Goal: Transaction & Acquisition: Purchase product/service

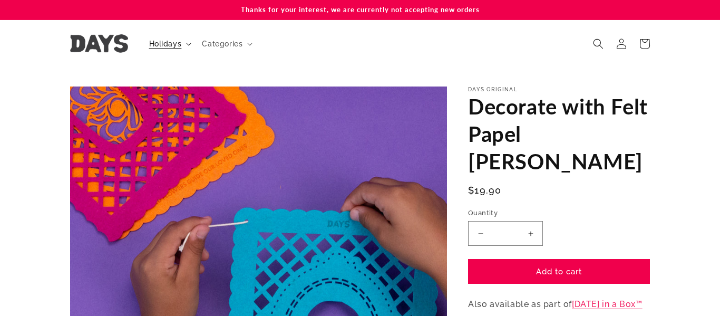
click at [180, 44] on span "Holidays" at bounding box center [165, 43] width 33 height 9
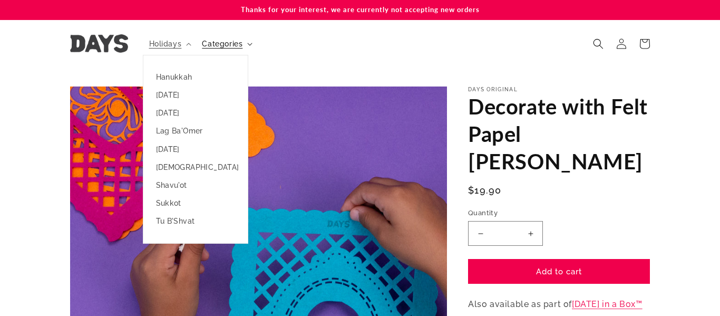
click at [245, 45] on summary "Categories" at bounding box center [226, 44] width 61 height 22
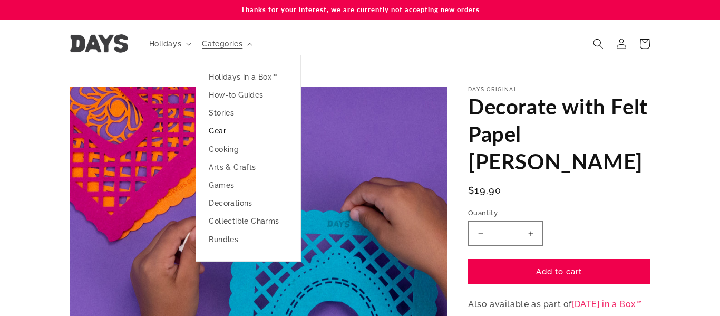
click at [219, 130] on link "Gear" at bounding box center [248, 131] width 104 height 18
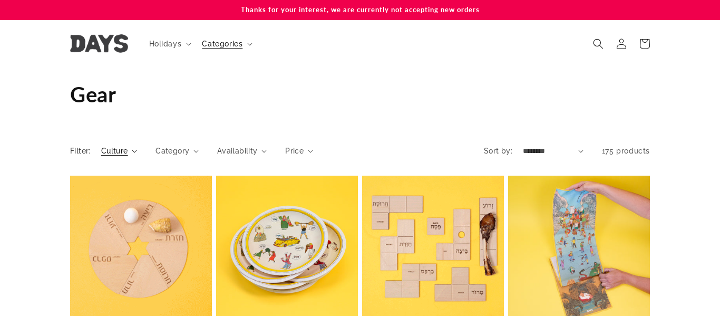
click at [131, 149] on summary "Culture" at bounding box center [119, 150] width 36 height 11
